Goal: Transaction & Acquisition: Purchase product/service

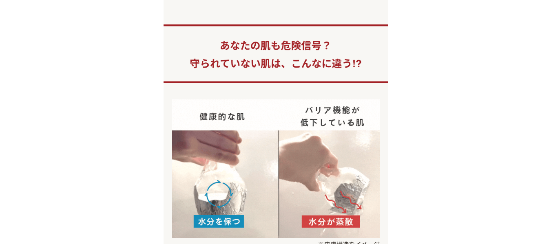
drag, startPoint x: 555, startPoint y: 22, endPoint x: 556, endPoint y: -19, distance: 41.6
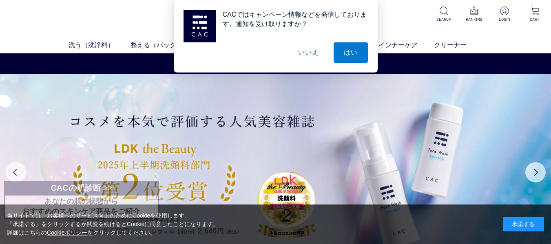
drag, startPoint x: 291, startPoint y: 54, endPoint x: 314, endPoint y: 54, distance: 22.8
click at [302, 54] on button "いいえ" at bounding box center [308, 52] width 41 height 20
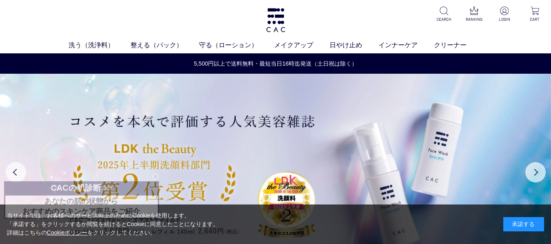
click at [314, 54] on ul "【いつでも10％OFF】お得な定期購入のご案内 5,500円以上で送料無料・最短当日16時迄発送（土日祝は除く） 【いつでも10％OFF】お得な定期購入のご案…" at bounding box center [275, 63] width 551 height 20
click at [503, 12] on img at bounding box center [504, 11] width 9 height 9
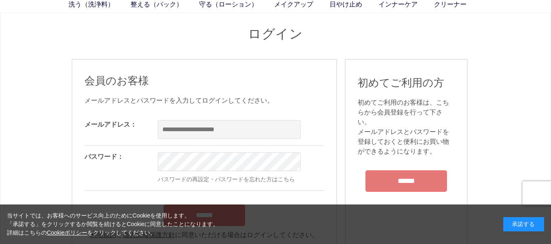
scroll to position [82, 0]
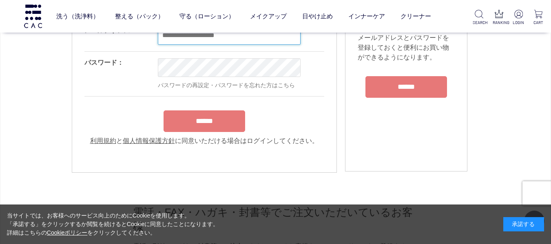
type input "**********"
click at [216, 125] on form "**********" at bounding box center [204, 83] width 240 height 126
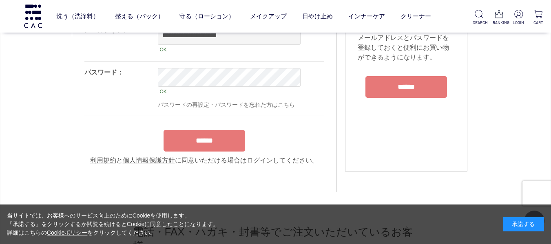
click at [207, 149] on input "******" at bounding box center [204, 141] width 82 height 22
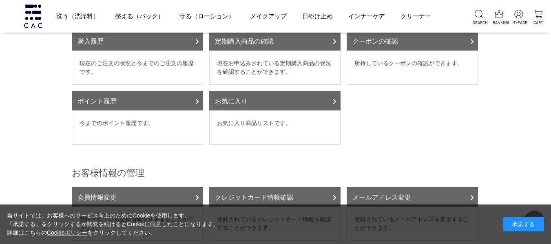
scroll to position [82, 0]
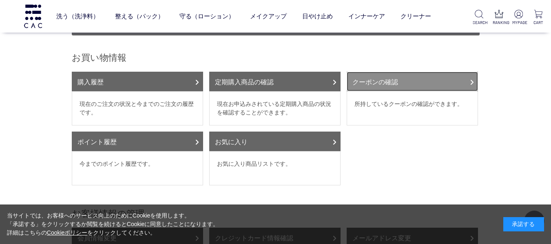
click at [425, 72] on link "クーポンの確認" at bounding box center [411, 82] width 131 height 20
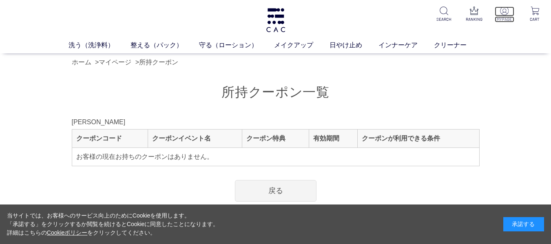
click at [507, 18] on p "MYPAGE" at bounding box center [504, 19] width 20 height 6
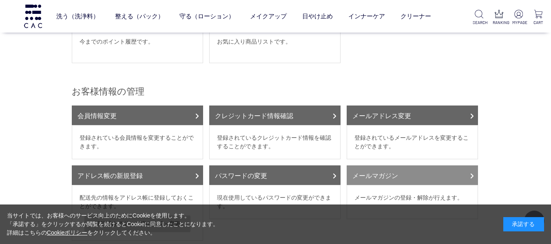
scroll to position [245, 0]
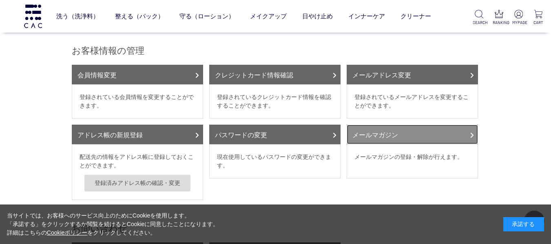
click at [417, 125] on link "メールマガジン" at bounding box center [411, 135] width 131 height 20
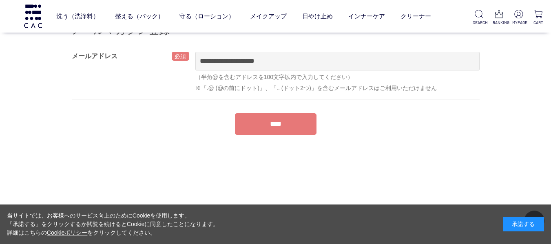
scroll to position [82, 0]
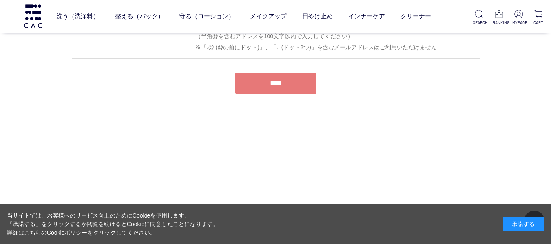
click at [281, 87] on input "****" at bounding box center [276, 84] width 82 height 22
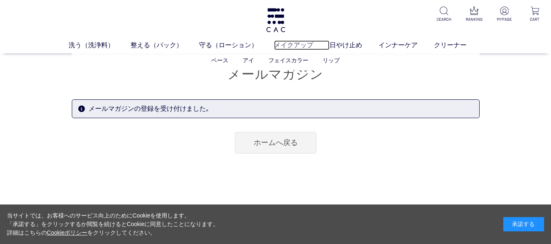
click at [284, 48] on link "メイクアップ" at bounding box center [301, 45] width 55 height 10
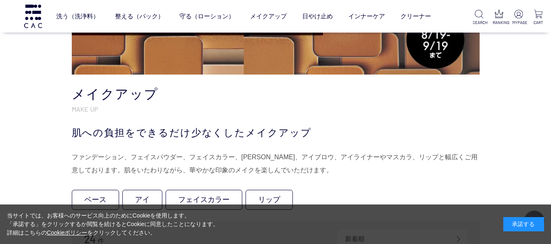
scroll to position [41, 0]
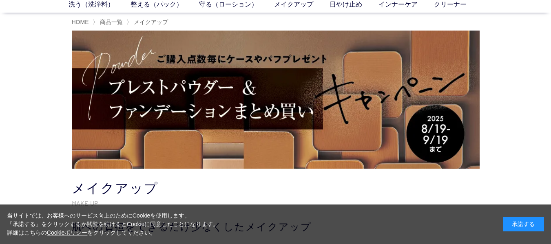
click at [371, 106] on img at bounding box center [276, 100] width 408 height 138
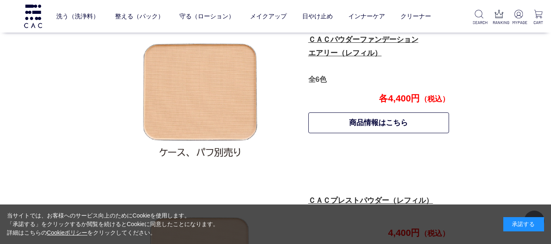
scroll to position [443, 0]
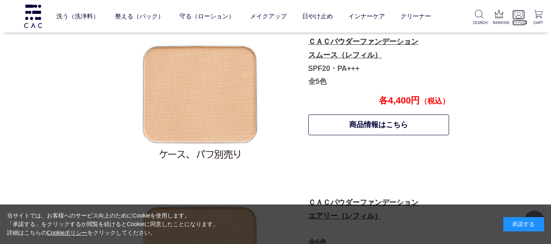
click at [517, 14] on img at bounding box center [518, 14] width 9 height 9
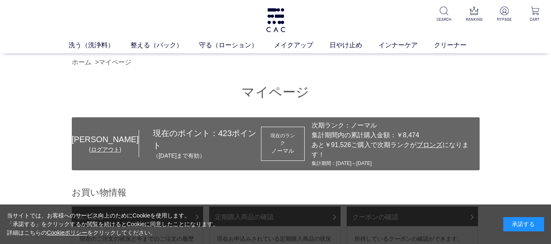
scroll to position [82, 0]
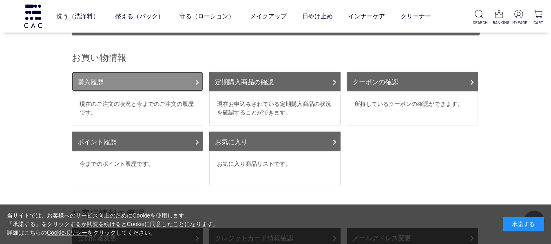
click at [138, 75] on link "購入履歴" at bounding box center [137, 82] width 131 height 20
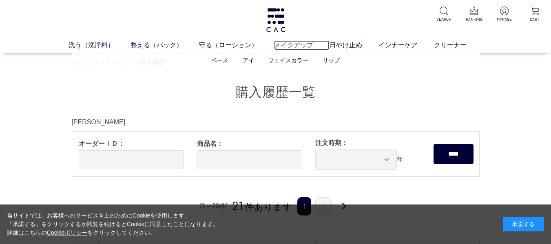
click at [302, 49] on link "メイクアップ" at bounding box center [301, 45] width 55 height 10
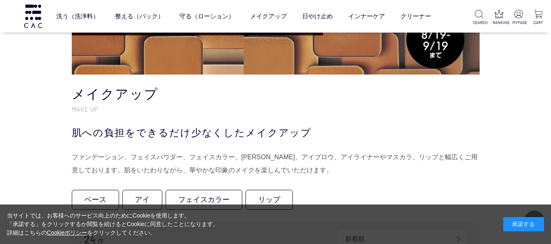
scroll to position [41, 0]
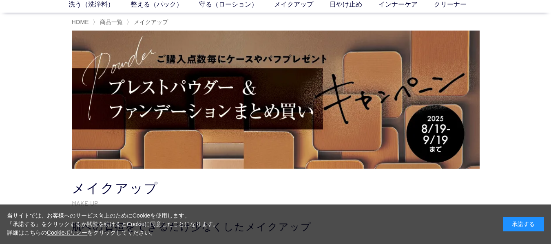
click at [271, 84] on img at bounding box center [276, 100] width 408 height 138
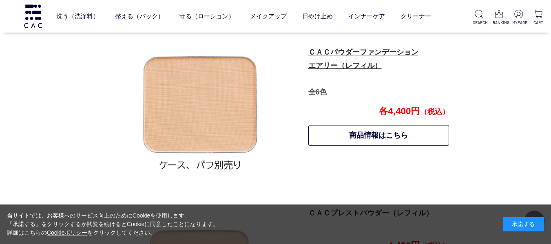
scroll to position [553, 0]
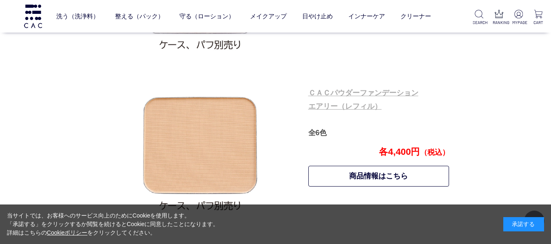
click at [351, 95] on link "ＣＡＣパウダーファンデーション エアリー（レフィル）" at bounding box center [363, 100] width 110 height 22
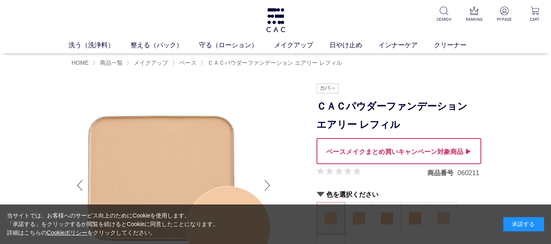
scroll to position [41, 0]
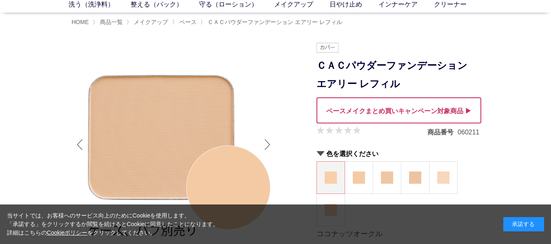
click at [410, 111] on div at bounding box center [398, 110] width 165 height 26
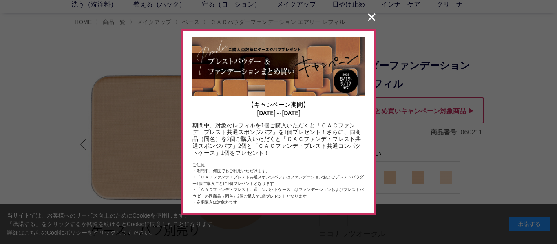
click at [374, 16] on button "✕" at bounding box center [372, 17] width 16 height 15
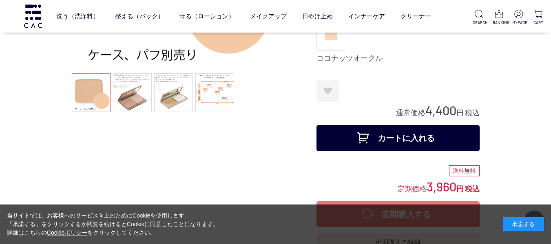
scroll to position [204, 0]
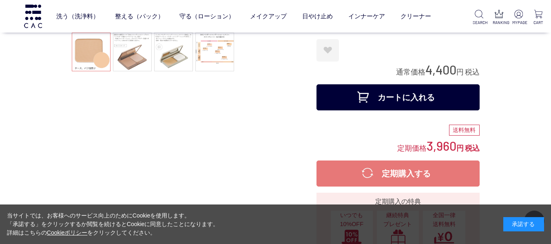
click at [415, 96] on button "カートに入れる" at bounding box center [397, 97] width 163 height 26
click at [521, 18] on p at bounding box center [518, 15] width 13 height 10
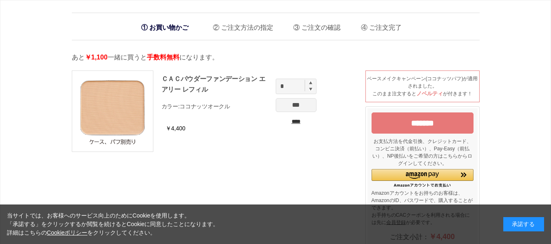
click at [312, 81] on img at bounding box center [310, 82] width 3 height 3
type input "*"
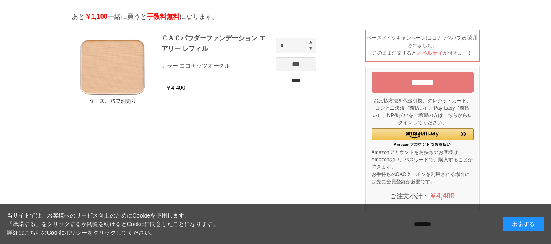
click at [303, 64] on input "***" at bounding box center [296, 64] width 41 height 14
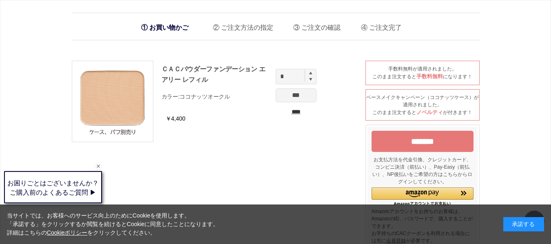
click at [426, 140] on input "*******" at bounding box center [422, 141] width 102 height 21
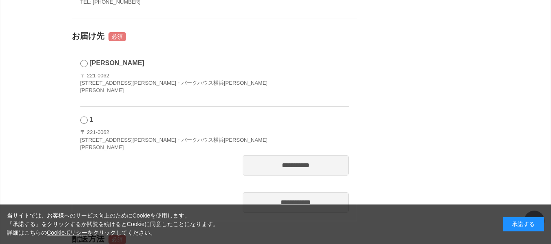
scroll to position [94, 0]
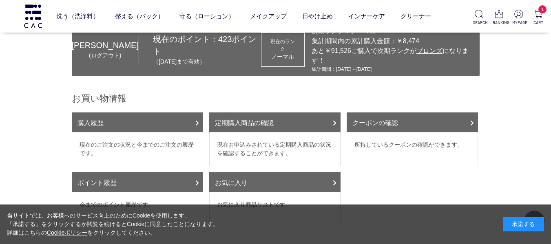
scroll to position [82, 0]
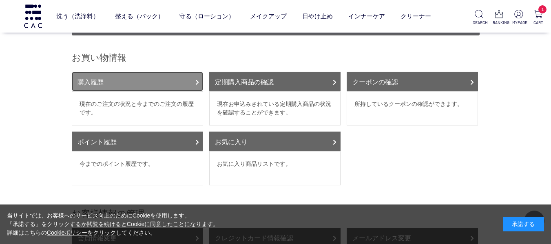
click at [92, 72] on link "購入履歴" at bounding box center [137, 82] width 131 height 20
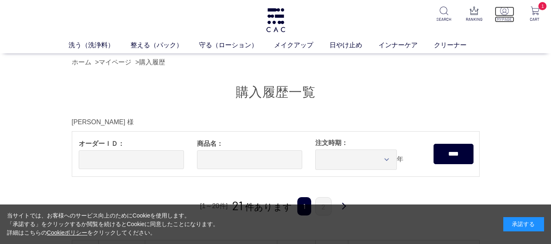
click at [510, 14] on p at bounding box center [504, 12] width 20 height 10
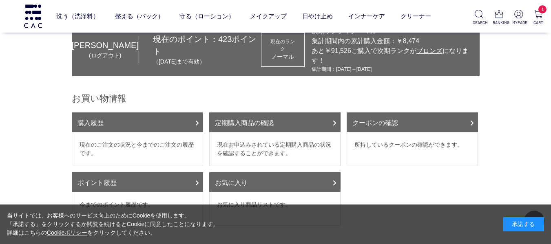
scroll to position [82, 0]
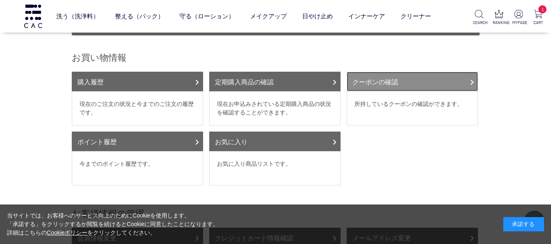
click at [388, 75] on link "クーポンの確認" at bounding box center [411, 82] width 131 height 20
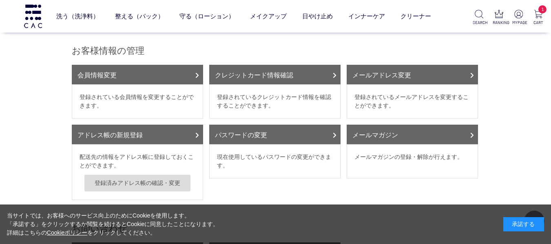
scroll to position [408, 0]
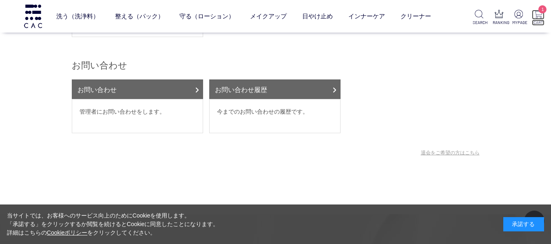
click at [541, 13] on img at bounding box center [538, 14] width 9 height 9
click at [540, 11] on span "1" at bounding box center [542, 9] width 8 height 8
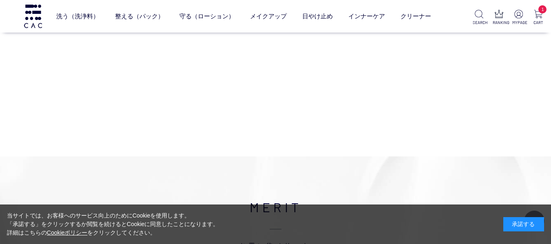
scroll to position [41, 0]
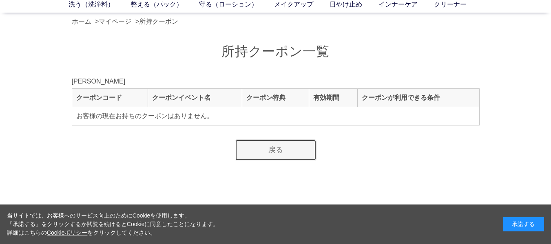
click at [273, 153] on link "戻る" at bounding box center [276, 150] width 82 height 22
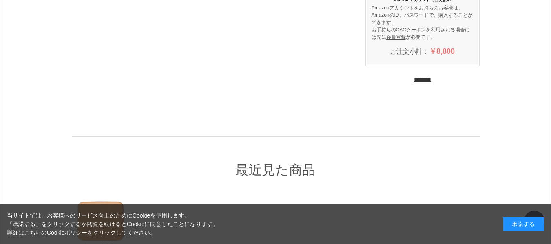
scroll to position [368, 0]
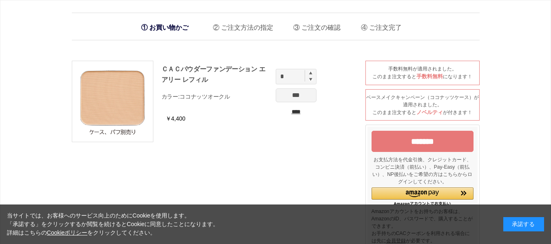
scroll to position [41, 0]
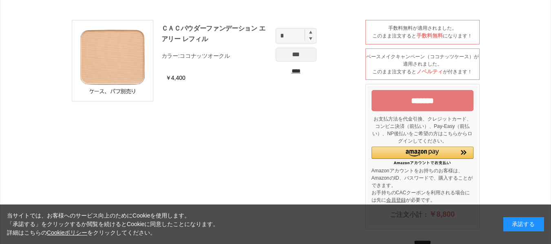
click at [428, 102] on input "*******" at bounding box center [422, 100] width 102 height 21
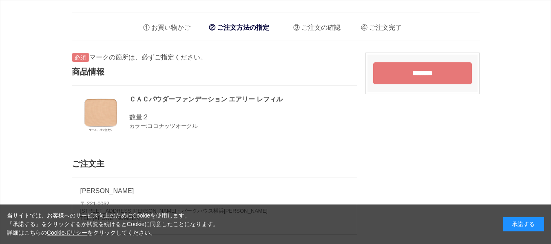
click at [427, 77] on input "********" at bounding box center [422, 73] width 99 height 22
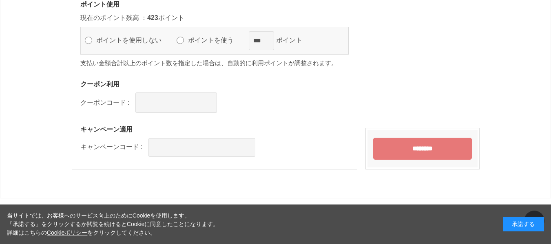
click at [186, 41] on label "ポイントを使う" at bounding box center [214, 40] width 57 height 7
click at [436, 152] on input "********" at bounding box center [422, 149] width 99 height 22
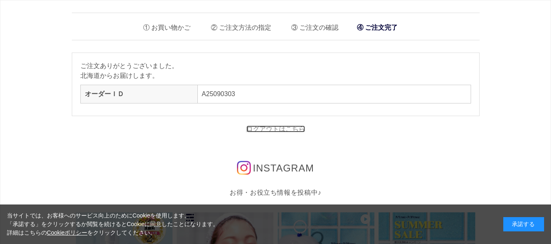
click at [288, 129] on link "ログアウトはこちら" at bounding box center [275, 129] width 59 height 7
